Goal: Transaction & Acquisition: Obtain resource

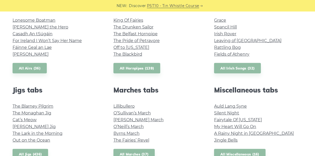
scroll to position [225, 0]
click at [233, 124] on link "My Heart Will Go On" at bounding box center [235, 126] width 42 height 5
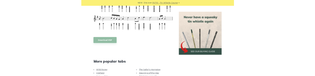
scroll to position [228, 0]
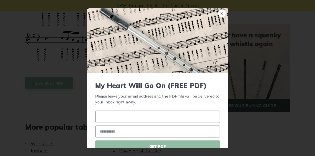
click at [155, 113] on input "text" at bounding box center [157, 117] width 124 height 12
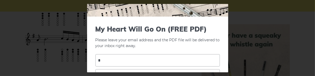
type input "*"
click at [101, 69] on input "email" at bounding box center [157, 75] width 124 height 12
type input "**********"
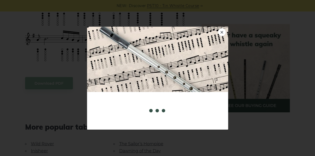
scroll to position [250, 0]
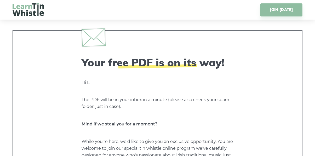
click at [25, 13] on img at bounding box center [28, 9] width 31 height 13
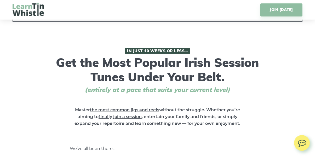
scroll to position [196, 0]
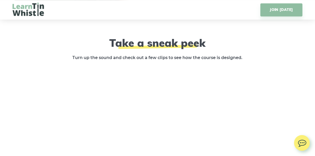
scroll to position [969, 0]
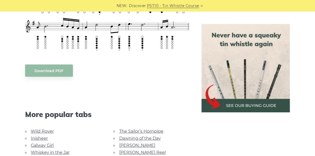
scroll to position [241, 0]
